Goal: Task Accomplishment & Management: Use online tool/utility

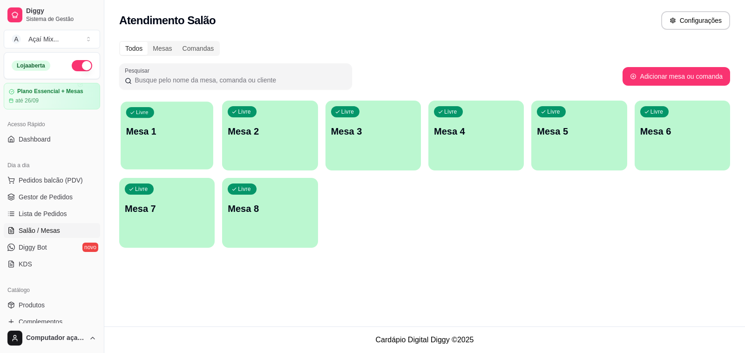
click at [170, 144] on div "Livre Mesa 1" at bounding box center [167, 129] width 93 height 57
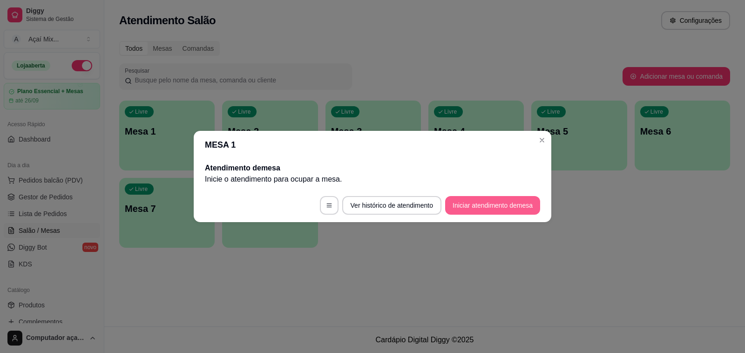
click at [485, 204] on button "Iniciar atendimento de mesa" at bounding box center [492, 205] width 95 height 19
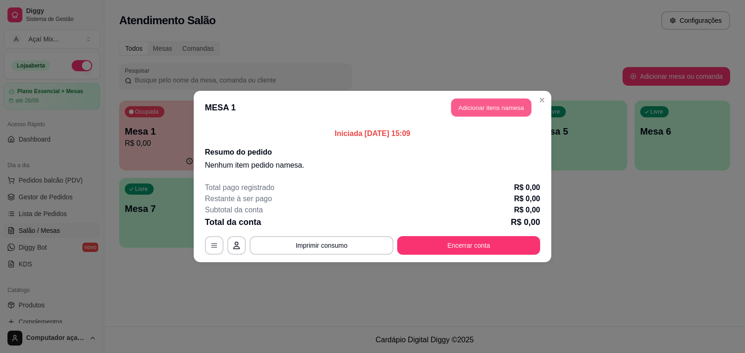
click at [470, 103] on button "Adicionar itens na mesa" at bounding box center [491, 108] width 80 height 18
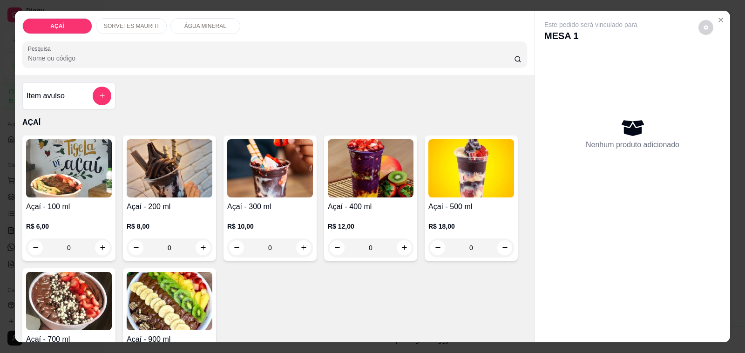
click at [377, 222] on p "R$ 12,00" at bounding box center [371, 226] width 86 height 9
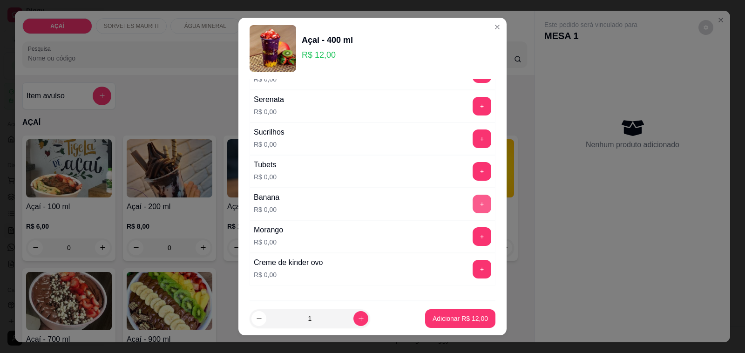
scroll to position [1077, 0]
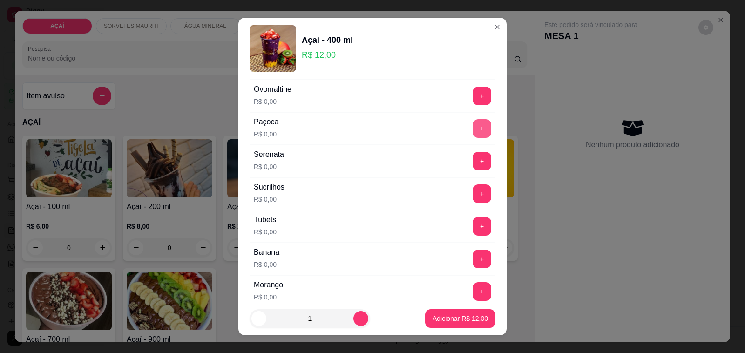
click at [473, 138] on button "+" at bounding box center [482, 128] width 19 height 19
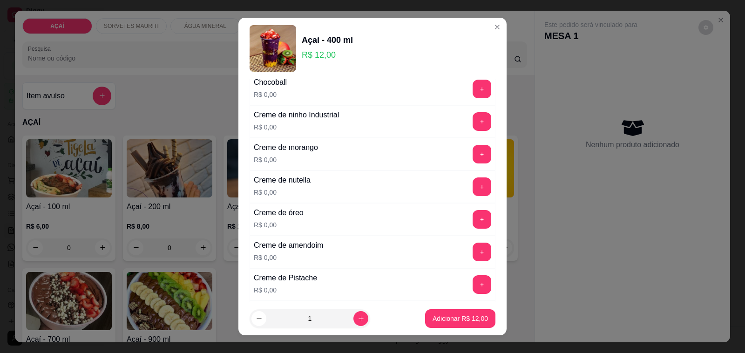
scroll to position [0, 0]
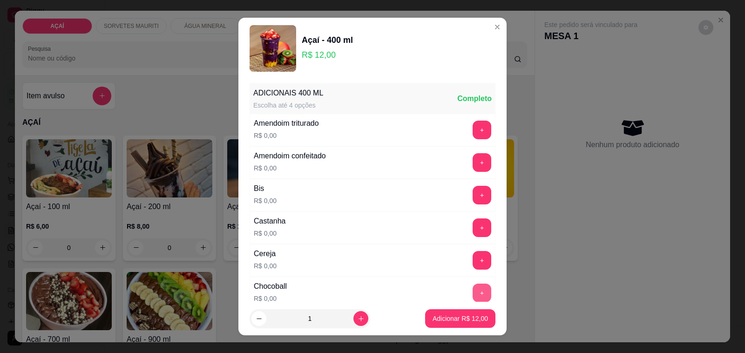
click at [473, 288] on button "+" at bounding box center [482, 293] width 19 height 19
click at [473, 230] on button "+" at bounding box center [482, 228] width 18 height 18
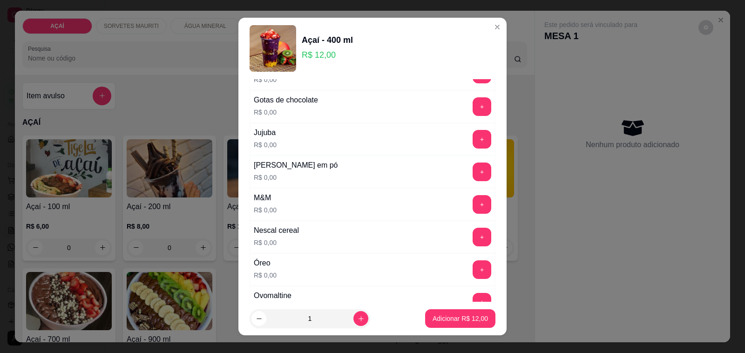
scroll to position [873, 0]
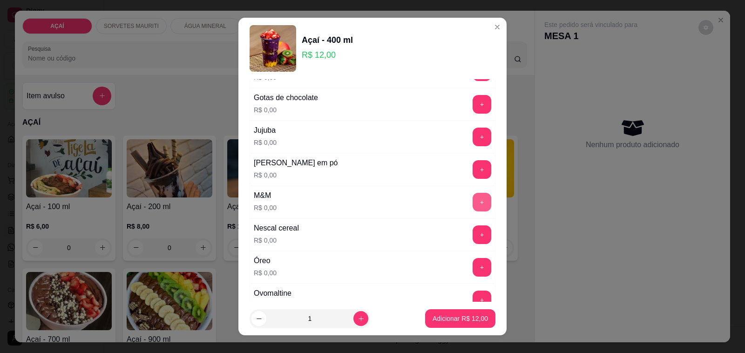
click at [473, 205] on button "+" at bounding box center [482, 202] width 19 height 19
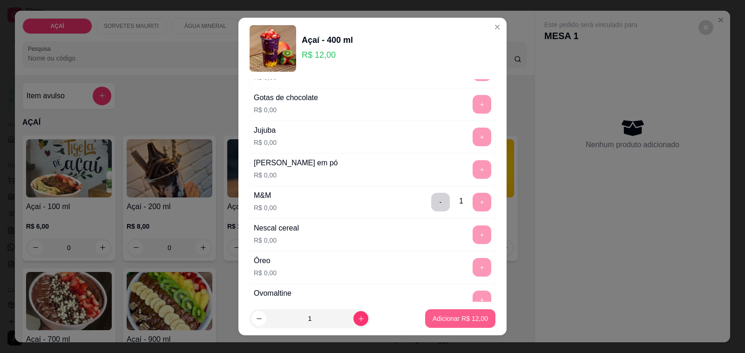
click at [440, 317] on p "Adicionar R$ 12,00" at bounding box center [460, 318] width 55 height 9
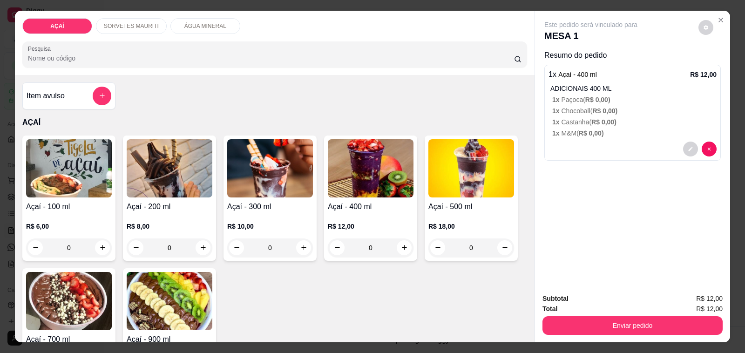
click at [373, 208] on div "Açaí - 400 ml R$ 12,00 0" at bounding box center [370, 197] width 93 height 125
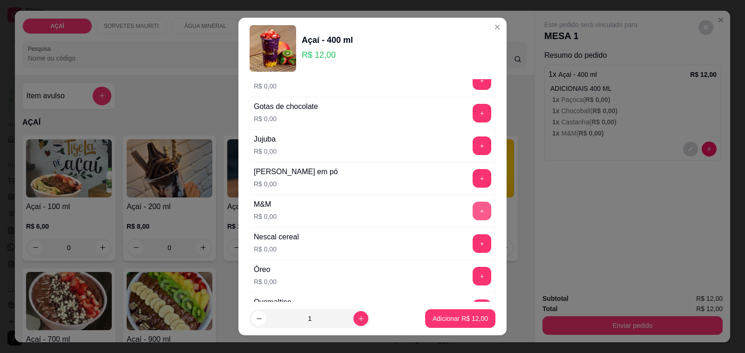
scroll to position [844, 0]
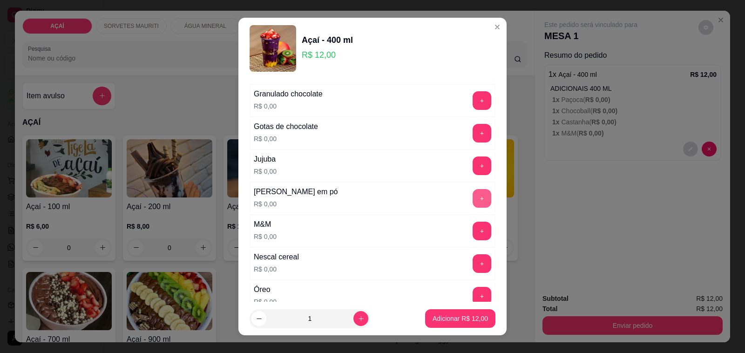
click at [473, 208] on button "+" at bounding box center [482, 198] width 19 height 19
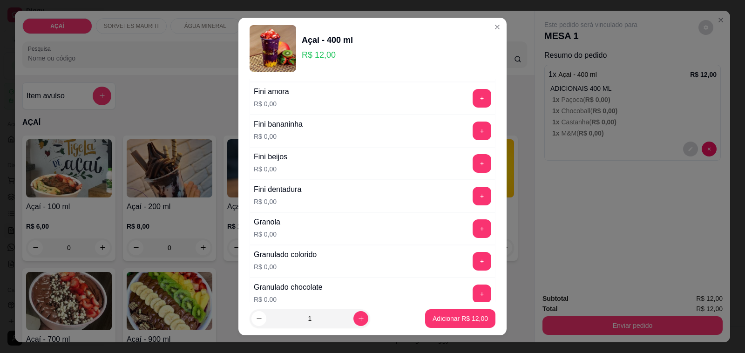
scroll to position [670, 0]
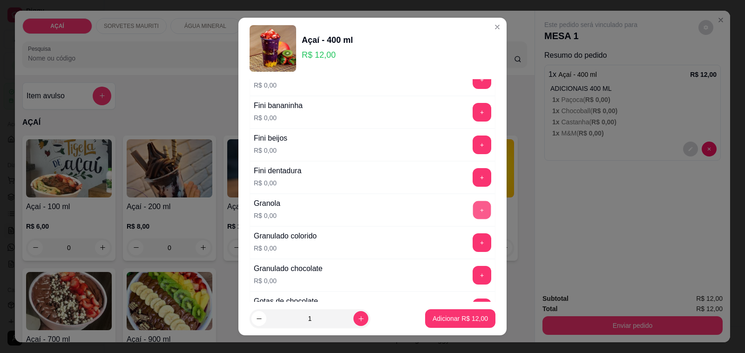
click at [473, 217] on button "+" at bounding box center [482, 210] width 18 height 18
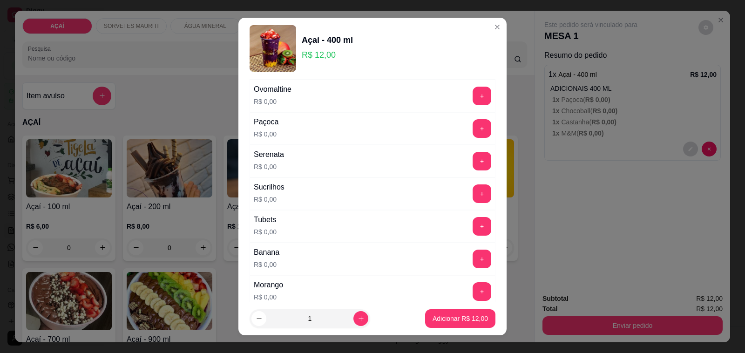
scroll to position [1019, 0]
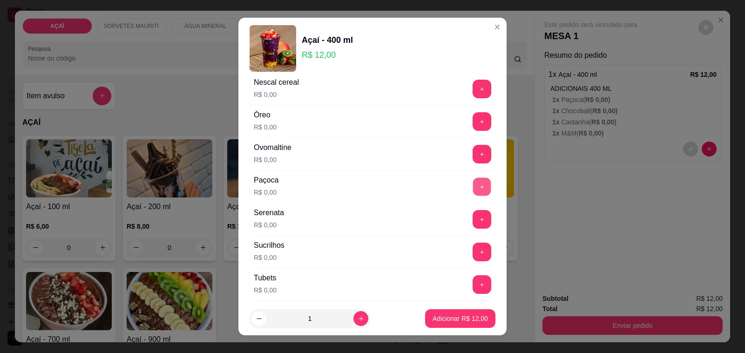
click at [473, 194] on button "+" at bounding box center [482, 187] width 18 height 18
click at [473, 131] on button "+" at bounding box center [482, 122] width 18 height 18
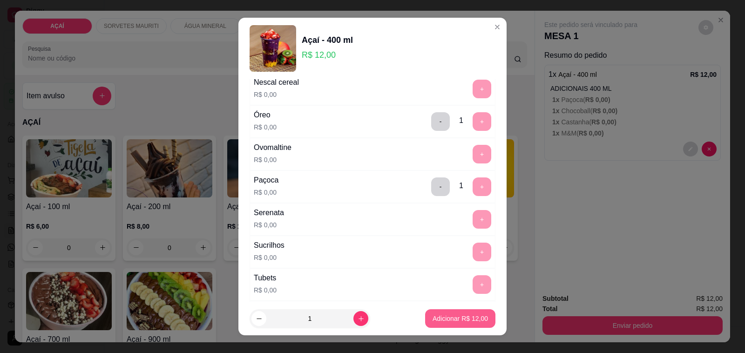
click at [457, 320] on p "Adicionar R$ 12,00" at bounding box center [460, 318] width 55 height 9
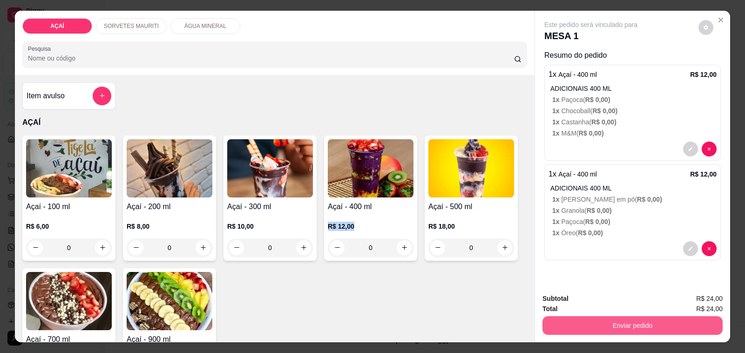
click at [567, 316] on button "Enviar pedido" at bounding box center [632, 325] width 180 height 19
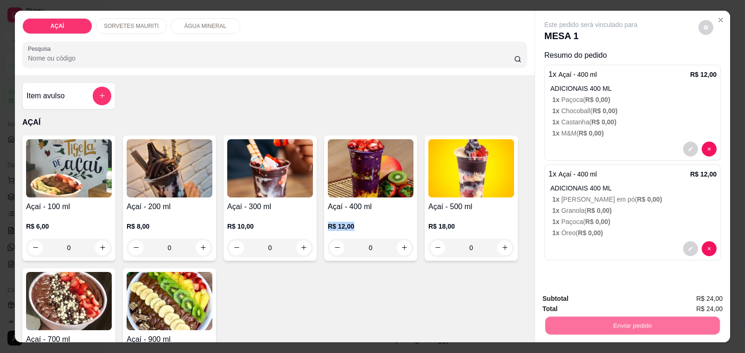
click at [578, 295] on button "Não registrar e enviar pedido" at bounding box center [601, 298] width 94 height 17
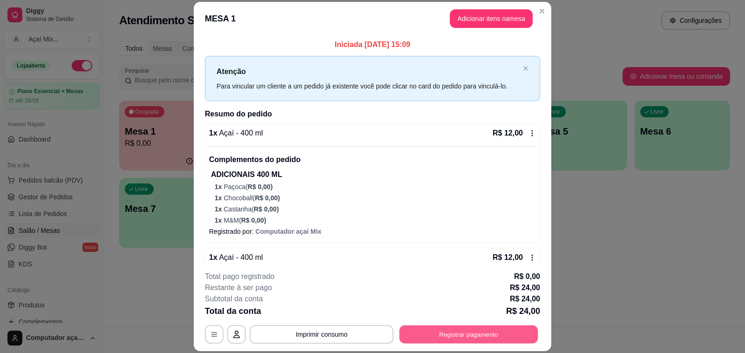
click at [469, 331] on button "Registrar pagamento" at bounding box center [468, 334] width 139 height 18
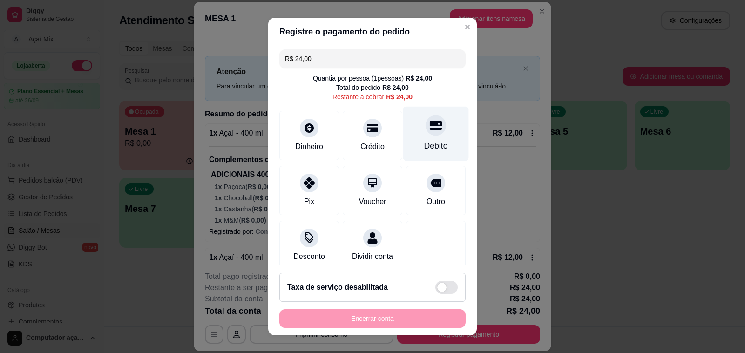
click at [424, 145] on div "Débito" at bounding box center [436, 146] width 24 height 12
click at [380, 317] on div "Encerrar conta" at bounding box center [372, 318] width 186 height 19
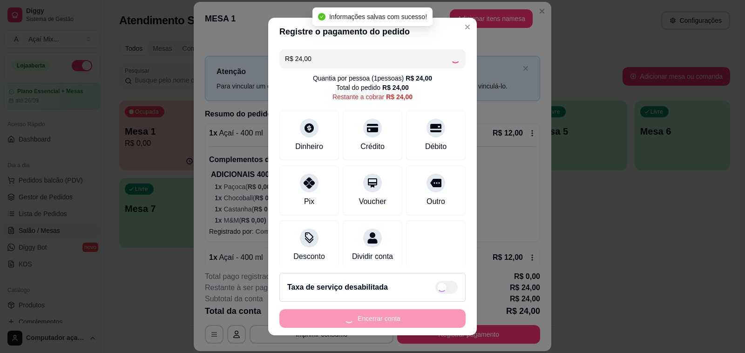
type input "R$ 0,00"
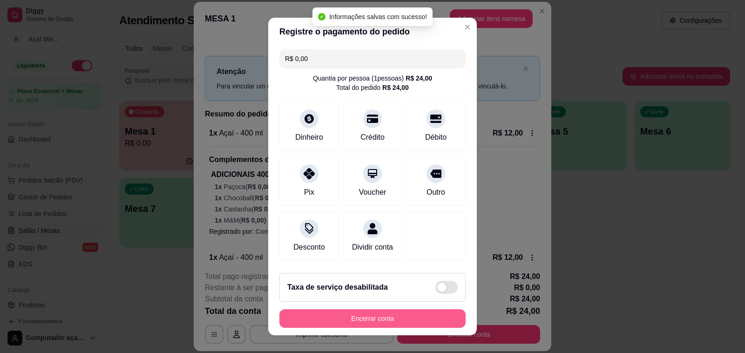
click at [393, 317] on button "Encerrar conta" at bounding box center [372, 318] width 186 height 19
